Goal: Check status: Check status

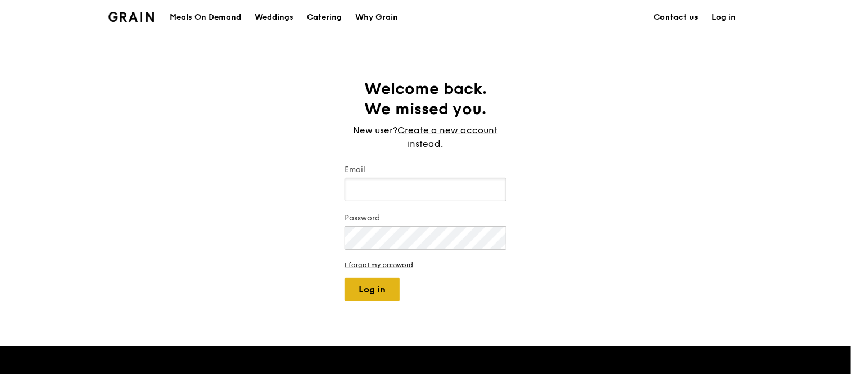
type input "[EMAIL_ADDRESS][DOMAIN_NAME]"
click at [371, 293] on button "Log in" at bounding box center [371, 290] width 55 height 24
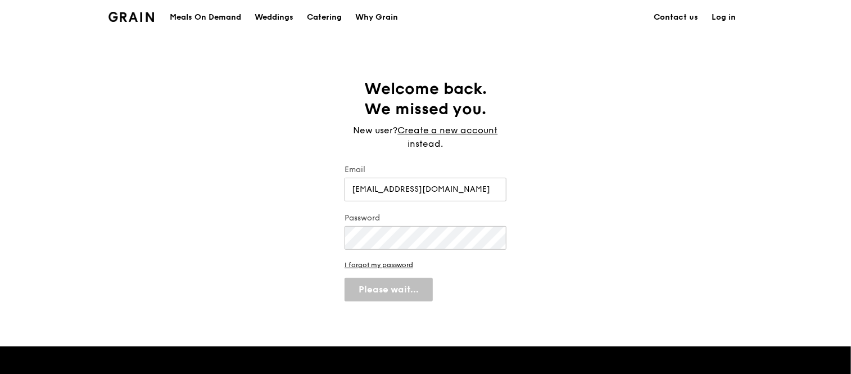
select select "100"
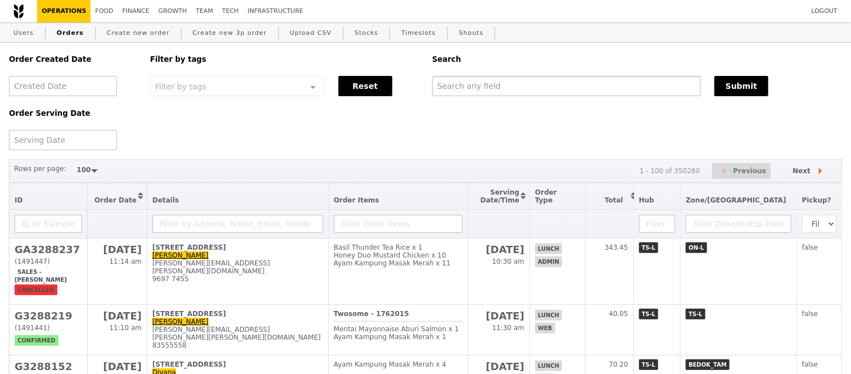
click at [534, 84] on input "text" at bounding box center [566, 86] width 269 height 20
paste input "G3285240"
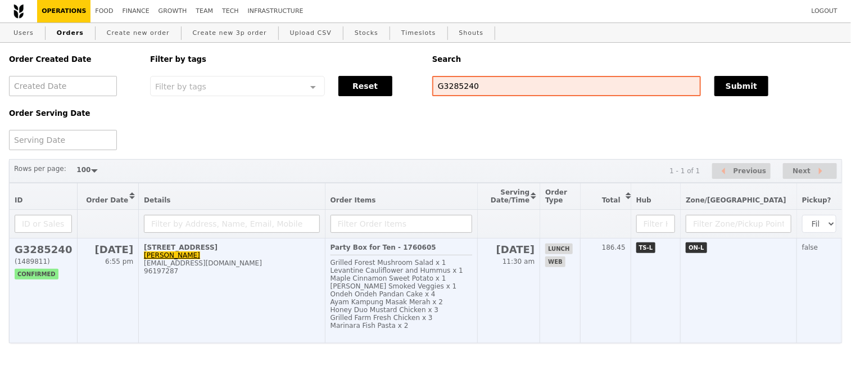
type input "G3285240"
click at [51, 255] on h2 "G3285240" at bounding box center [43, 249] width 57 height 12
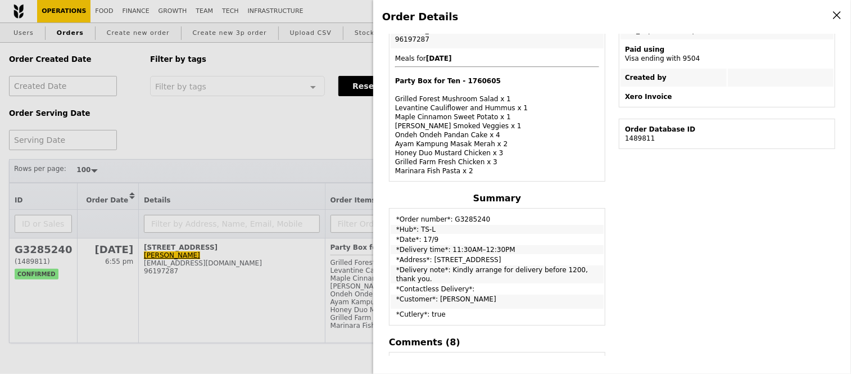
scroll to position [271, 0]
